Goal: Download file/media

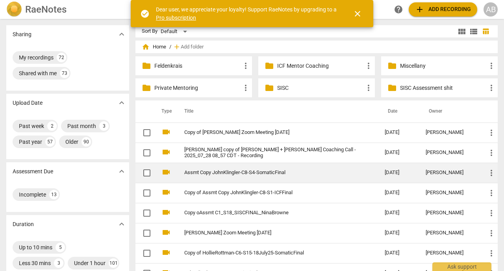
click at [234, 172] on link "Assmt Copy JohnKlingler-C8-S4-SomaticFinal" at bounding box center [270, 173] width 172 height 6
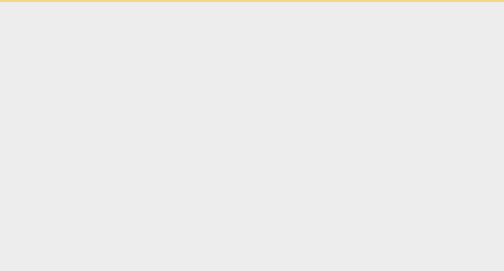
click at [234, 2] on html "check_circle Dear user, we appreciate your loyalty! Support RaeNotes by upgradi…" at bounding box center [252, 1] width 504 height 2
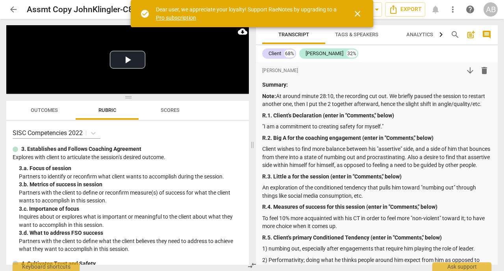
click at [235, 128] on div "SISC Competencies 2022" at bounding box center [128, 132] width 230 height 11
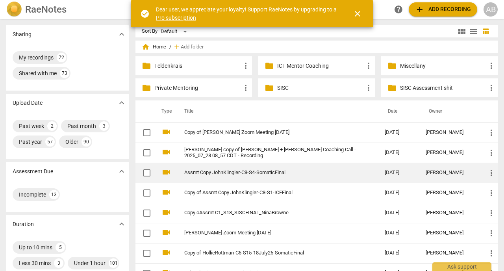
click at [232, 172] on link "Assmt Copy JohnKlingler-C8-S4-SomaticFinal" at bounding box center [270, 173] width 172 height 6
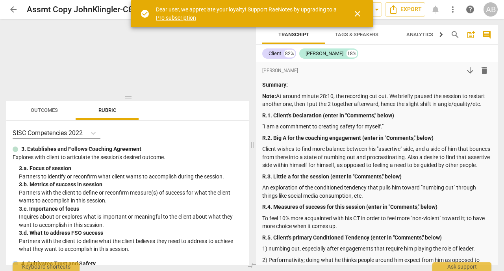
click at [358, 11] on span "close" at bounding box center [357, 13] width 9 height 9
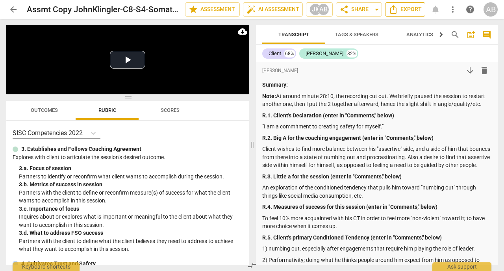
click at [404, 7] on span "Export" at bounding box center [405, 9] width 33 height 9
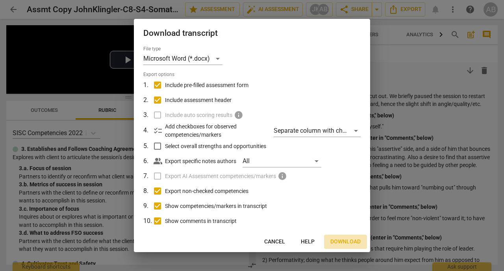
click at [344, 241] on span "Download" at bounding box center [345, 242] width 30 height 8
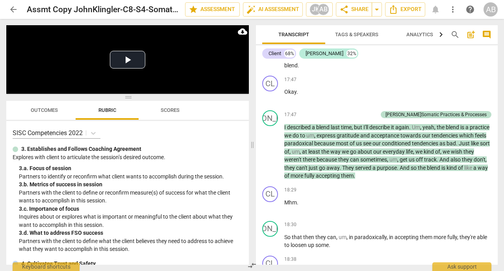
scroll to position [3813, 0]
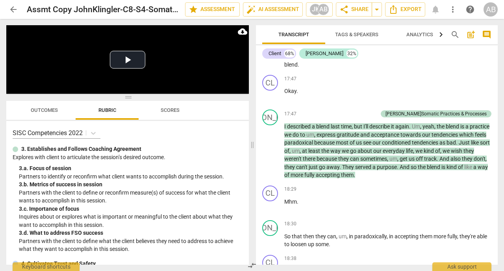
click at [271, 156] on span "play_arrow" at bounding box center [270, 150] width 9 height 9
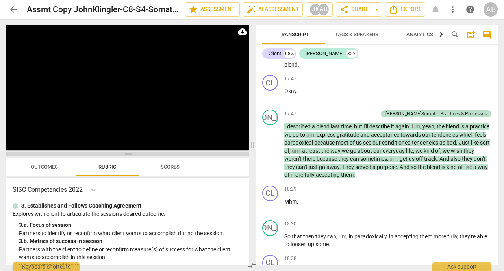
drag, startPoint x: 130, startPoint y: 96, endPoint x: 158, endPoint y: 151, distance: 61.8
click at [158, 152] on span at bounding box center [127, 154] width 243 height 5
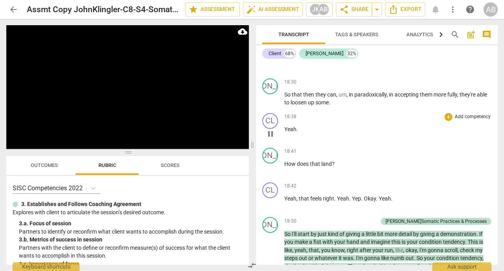
scroll to position [3954, 0]
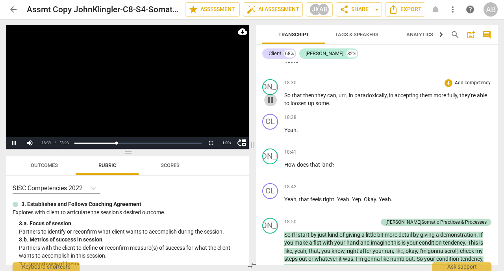
click at [272, 105] on span "pause" at bounding box center [270, 99] width 9 height 9
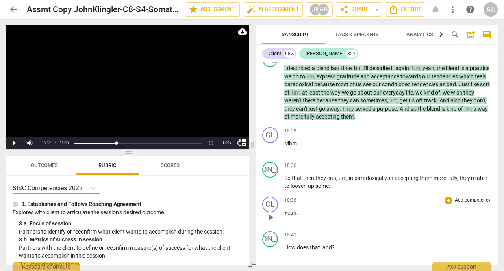
scroll to position [3871, 0]
click at [272, 98] on span "play_arrow" at bounding box center [270, 92] width 9 height 9
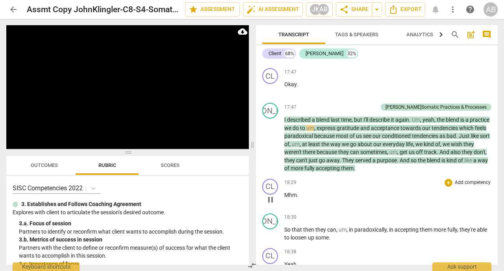
scroll to position [3829, 0]
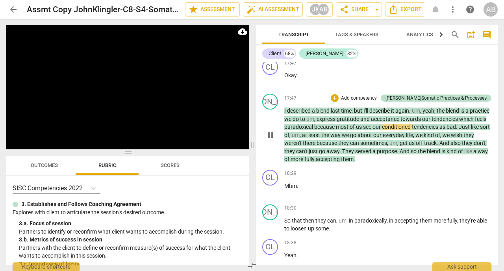
click at [273, 140] on span "pause" at bounding box center [270, 134] width 9 height 9
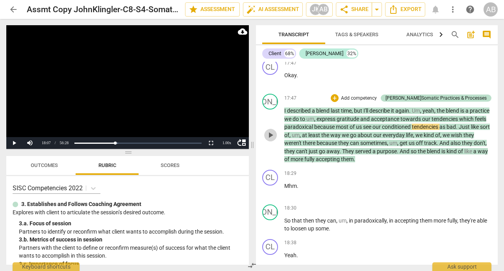
click at [273, 140] on span "play_arrow" at bounding box center [270, 134] width 9 height 9
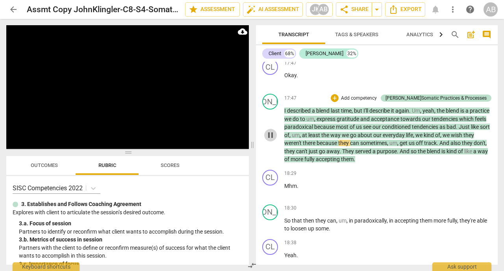
click at [273, 140] on span "pause" at bounding box center [270, 134] width 9 height 9
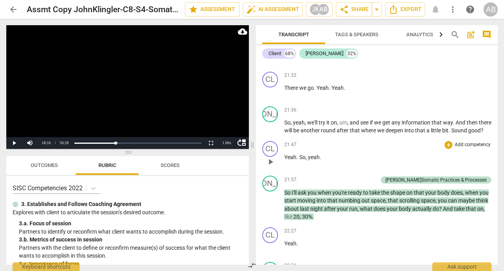
scroll to position [4774, 0]
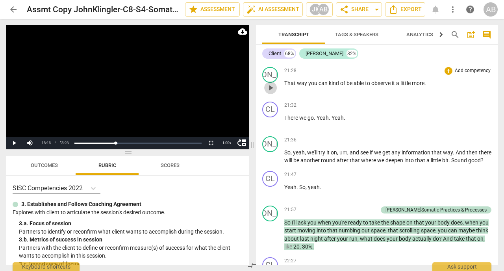
click at [270, 93] on span "play_arrow" at bounding box center [270, 87] width 9 height 9
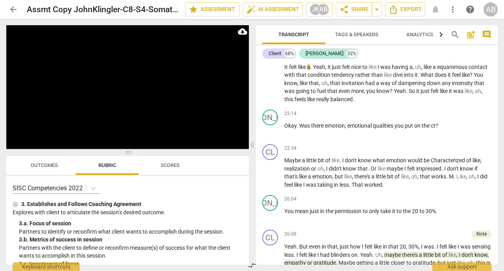
scroll to position [5347, 0]
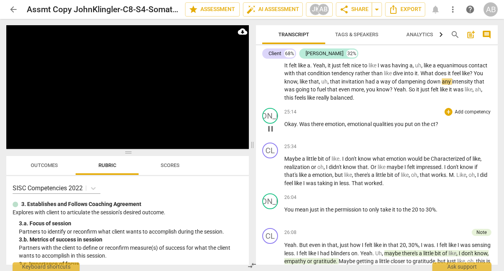
click at [395, 121] on div "JO play_arrow pause 25:14 + Add competency keyboard_arrow_right Okay . Was ther…" at bounding box center [377, 122] width 242 height 35
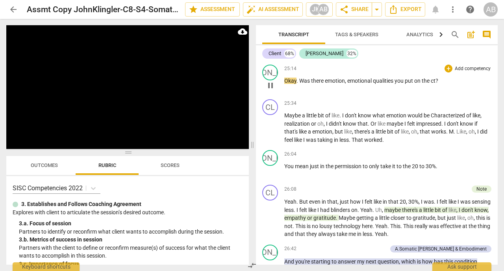
scroll to position [5413, 0]
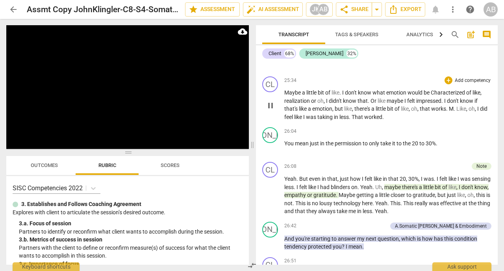
click at [272, 110] on span "pause" at bounding box center [270, 105] width 9 height 9
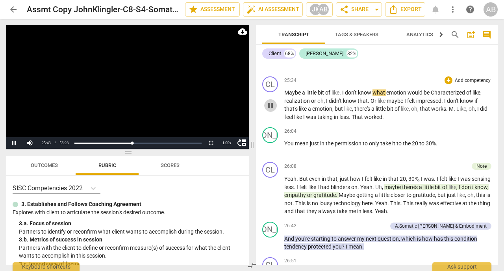
click at [272, 110] on span "pause" at bounding box center [270, 105] width 9 height 9
click at [272, 110] on span "play_arrow" at bounding box center [270, 105] width 9 height 9
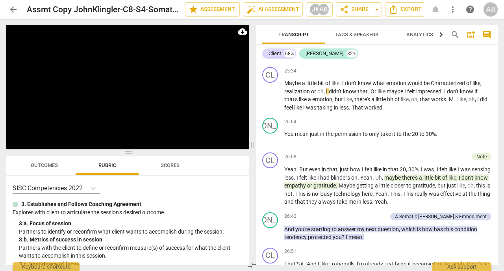
scroll to position [5444, 0]
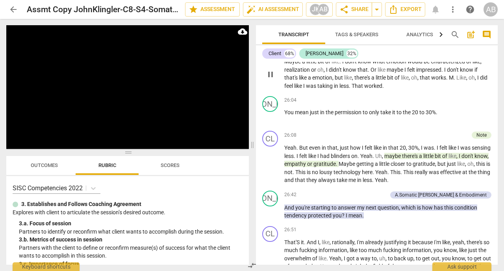
click at [273, 79] on span "pause" at bounding box center [270, 74] width 9 height 9
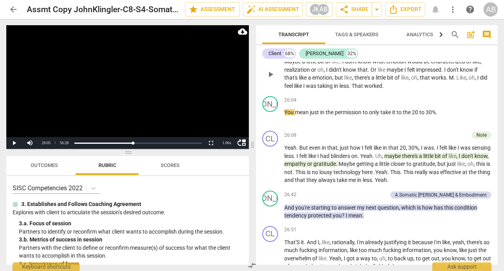
click at [399, 90] on p "Maybe a little bit of like . I don't know what emotion would be Characterized o…" at bounding box center [387, 73] width 207 height 32
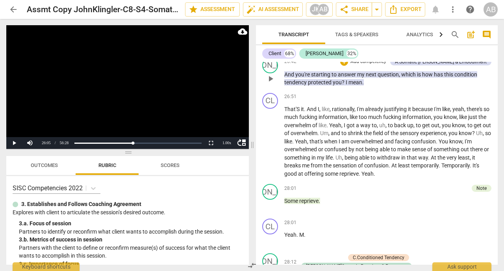
scroll to position [5576, 0]
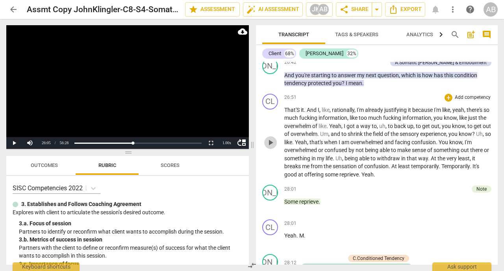
click at [271, 147] on span "play_arrow" at bounding box center [270, 142] width 9 height 9
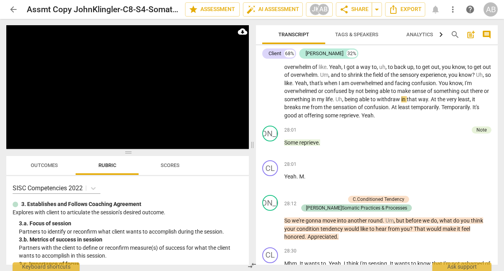
scroll to position [5632, 0]
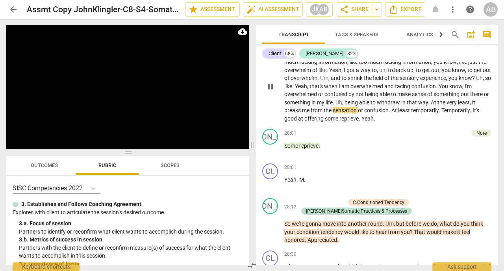
click at [272, 91] on span "pause" at bounding box center [270, 86] width 9 height 9
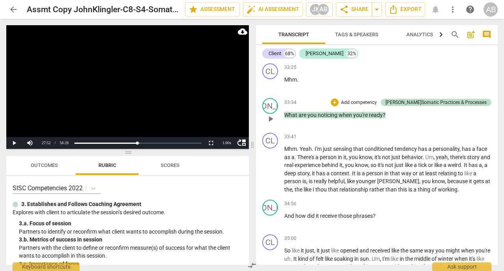
scroll to position [6729, 0]
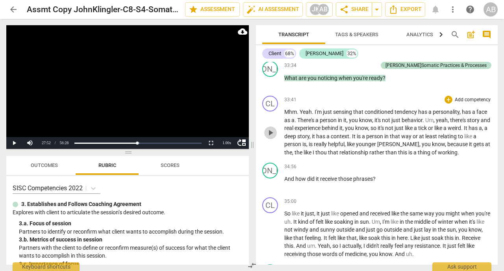
click at [273, 137] on span "play_arrow" at bounding box center [270, 132] width 9 height 9
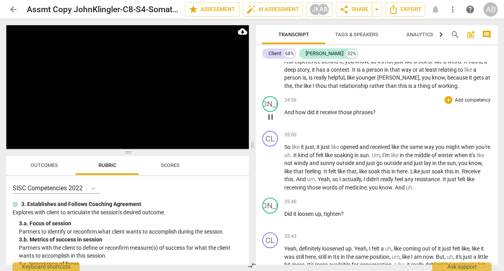
scroll to position [6807, 0]
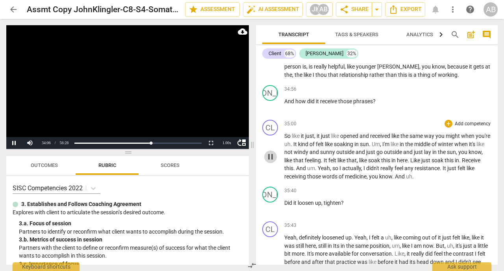
click at [266, 161] on span "pause" at bounding box center [270, 156] width 9 height 9
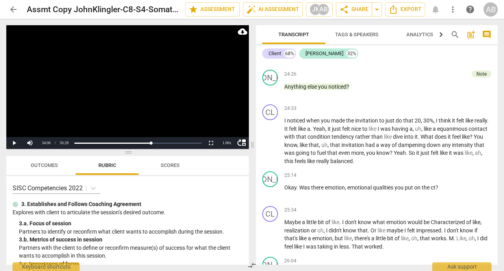
scroll to position [5271, 0]
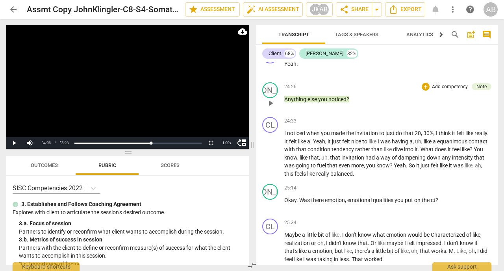
click at [483, 90] on div "Note" at bounding box center [482, 86] width 10 height 7
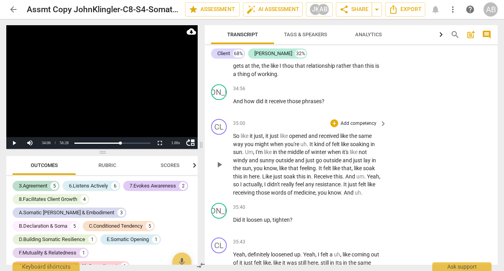
scroll to position [7554, 0]
